Goal: Use online tool/utility: Utilize a website feature to perform a specific function

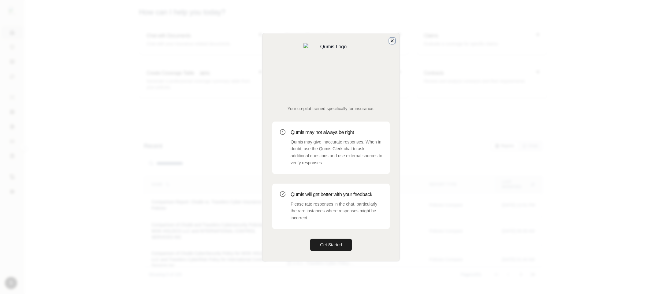
click at [392, 43] on icon "button" at bounding box center [392, 40] width 5 height 5
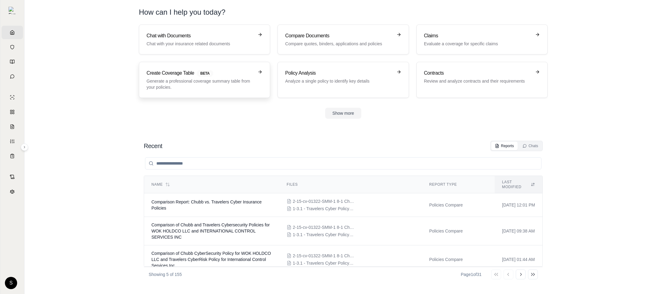
click at [167, 76] on h3 "Create Coverage Table BETA" at bounding box center [200, 72] width 107 height 7
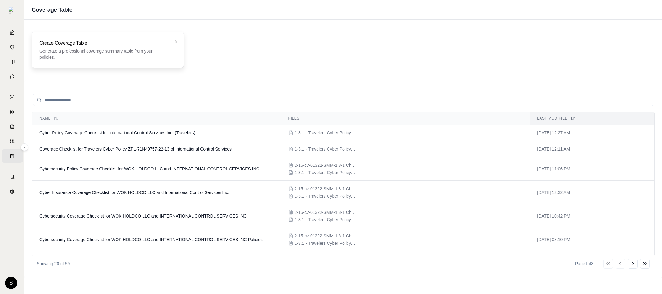
click at [133, 52] on p "Generate a professional coverage summary table from your policies." at bounding box center [103, 54] width 128 height 12
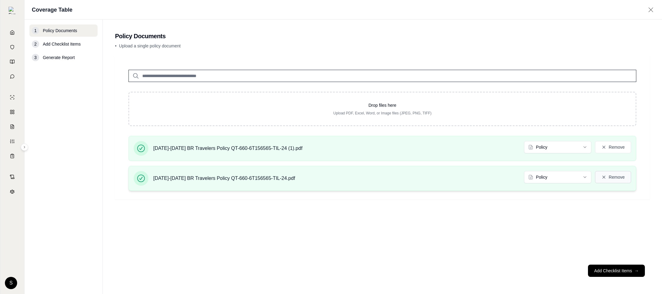
click at [619, 174] on button "Remove" at bounding box center [613, 177] width 36 height 12
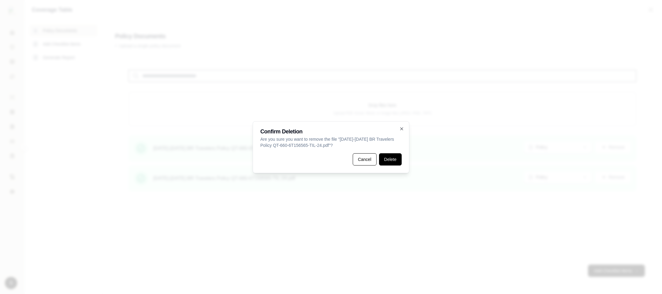
click at [396, 160] on button "Delete" at bounding box center [390, 159] width 23 height 12
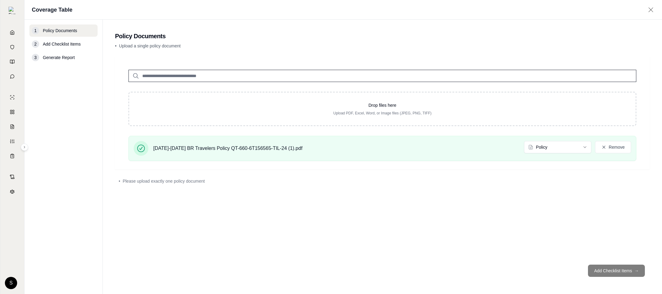
click at [595, 244] on div "Drop files here Upload PDF, Excel, Word, or Image files (JPEG, PNG, TIFF) [DATE…" at bounding box center [382, 157] width 535 height 203
click at [380, 126] on div "Drop files here Upload PDF, Excel, Word, or Image files (JPEG, PNG, TIFF) [DATE…" at bounding box center [382, 113] width 527 height 106
click at [616, 147] on button "Remove" at bounding box center [613, 147] width 36 height 12
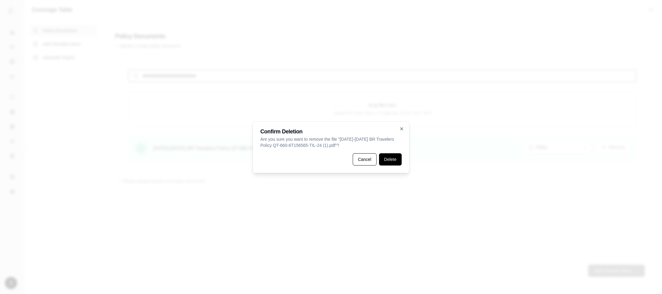
click at [385, 156] on button "Delete" at bounding box center [390, 159] width 23 height 12
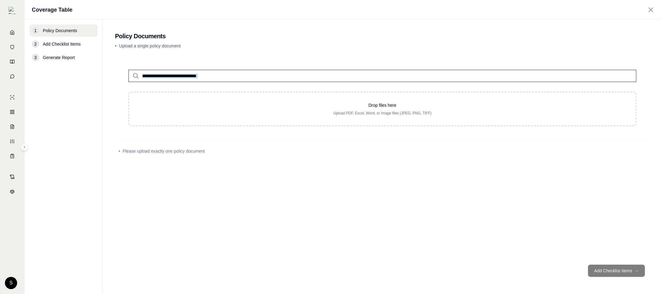
click at [254, 82] on div "Drop files here Upload PDF, Excel, Word, or Image files (JPEG, PNG, TIFF)" at bounding box center [382, 93] width 527 height 66
click at [255, 80] on input "search" at bounding box center [382, 76] width 508 height 12
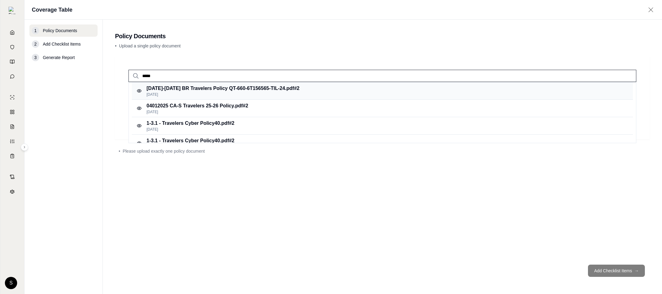
type input "*****"
click at [291, 96] on div "[DATE]-[DATE] BR Travelers Policy QT-660-6T156565-TIL-24.pdf #2 [DATE]" at bounding box center [382, 90] width 501 height 17
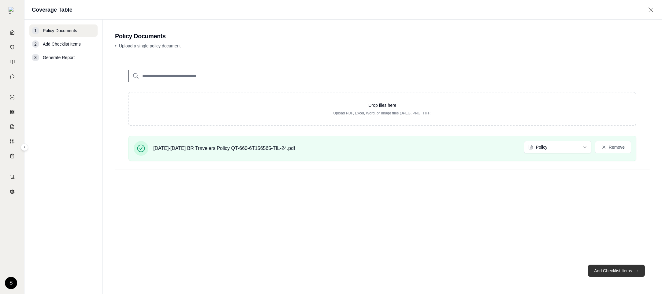
click at [613, 270] on button "Add Checklist Items →" at bounding box center [616, 271] width 57 height 12
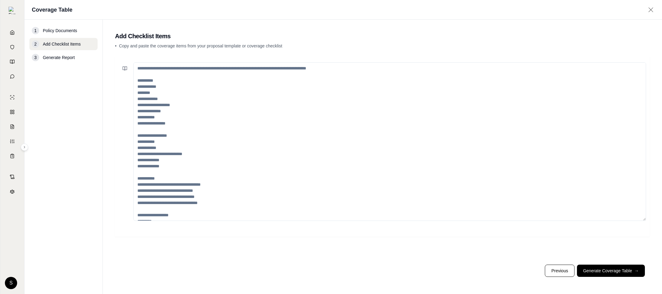
click at [481, 258] on div at bounding box center [382, 157] width 535 height 203
click at [614, 270] on button "Generate Coverage Table →" at bounding box center [611, 271] width 68 height 12
